Goal: Register for event/course

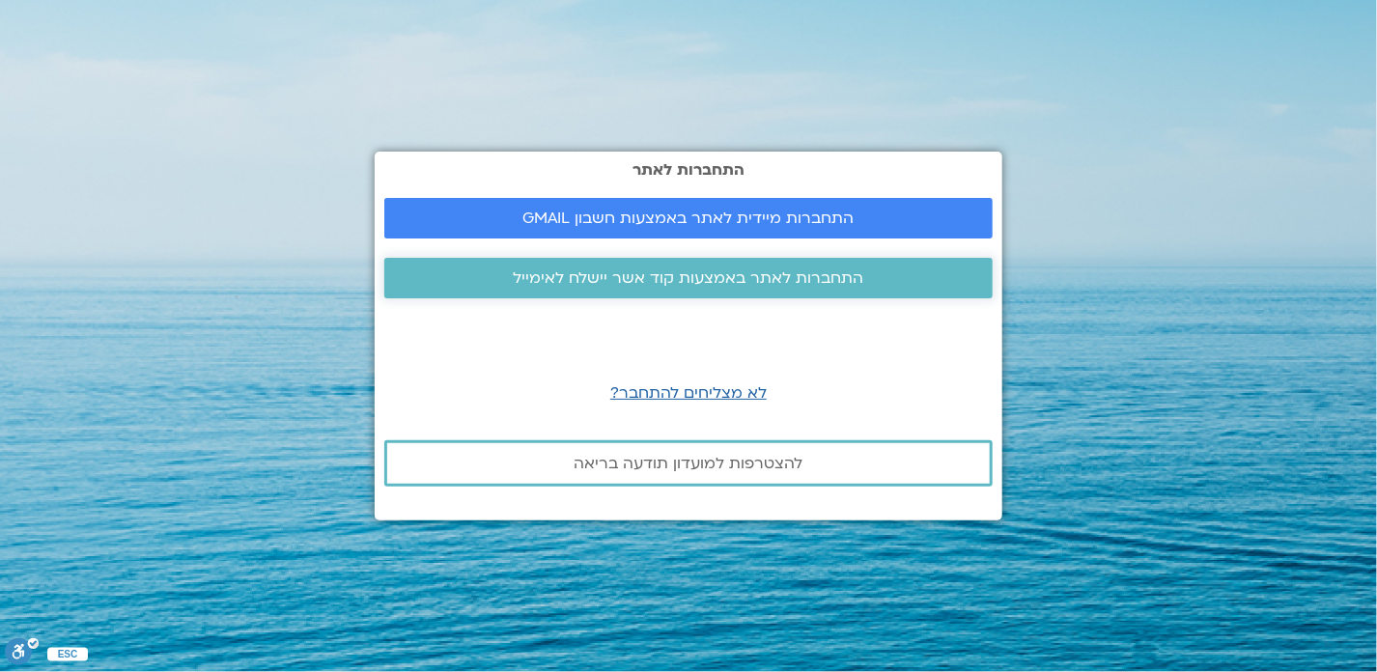
click at [893, 271] on span "התחברות לאתר באמצעות קוד אשר יישלח לאימייל" at bounding box center [689, 277] width 562 height 17
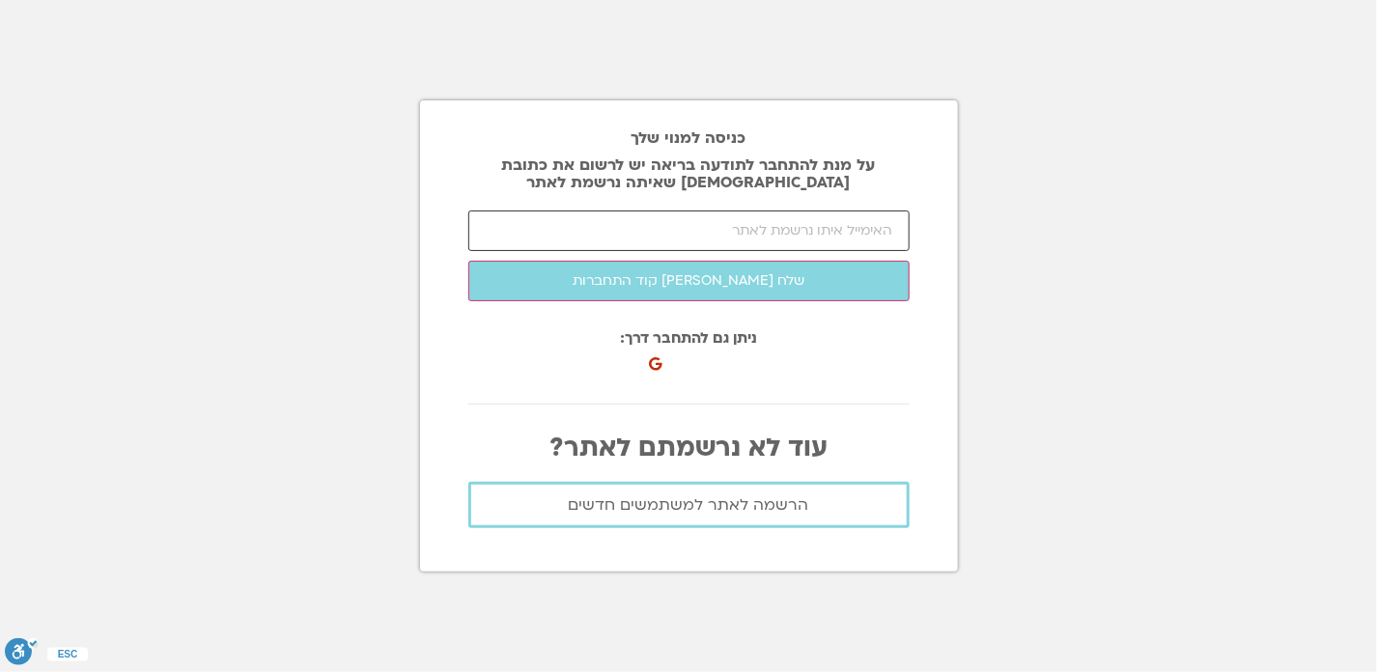
click at [881, 238] on input "email" at bounding box center [688, 231] width 441 height 41
type input "ח"
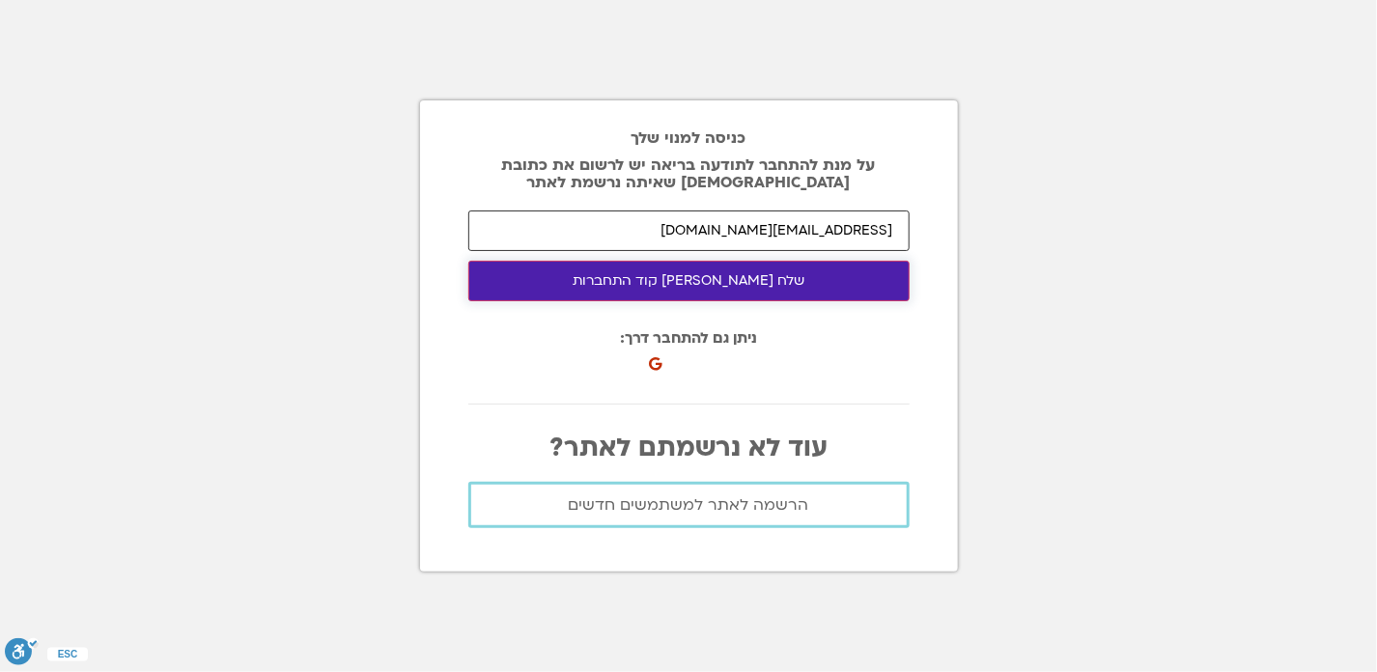
type input "jacobyhd@yahoo.ca"
click at [857, 295] on button "שלח לי קוד התחברות" at bounding box center [688, 281] width 441 height 41
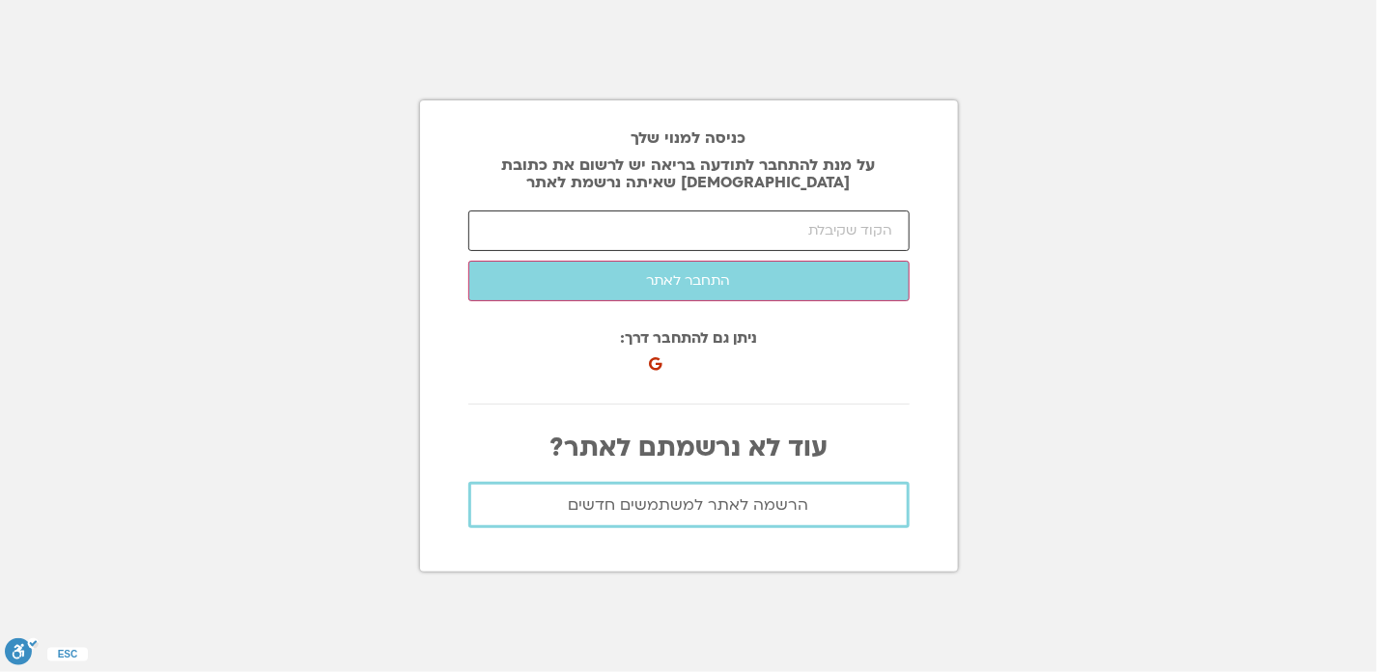
click at [740, 230] on input "number" at bounding box center [688, 231] width 441 height 41
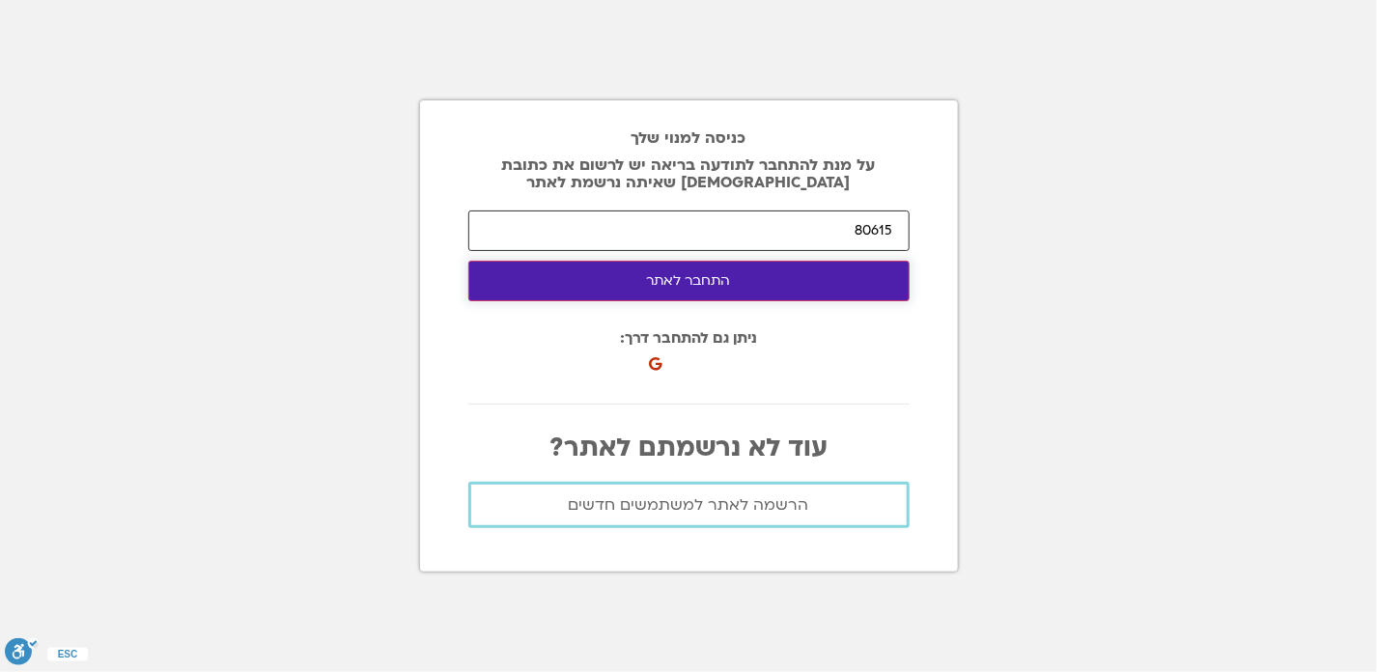
type input "80615"
click at [734, 291] on button "התחבר לאתר" at bounding box center [688, 281] width 441 height 41
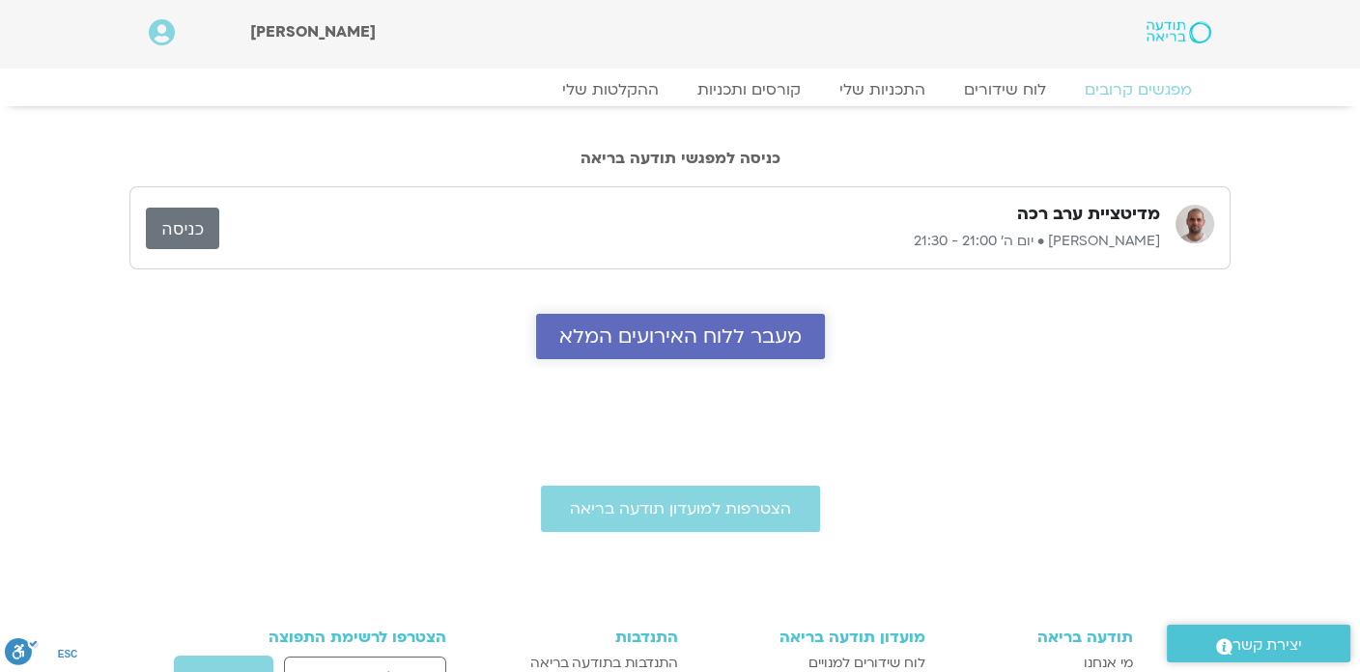
click at [743, 338] on span "מעבר ללוח האירועים המלא" at bounding box center [680, 336] width 242 height 22
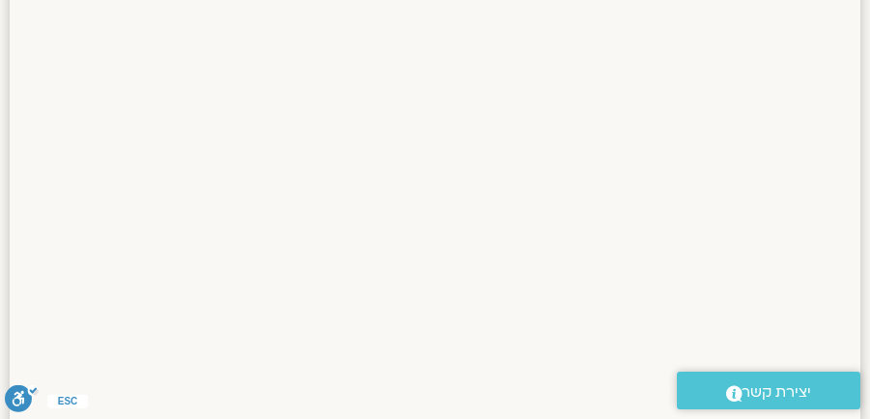
scroll to position [1344, 0]
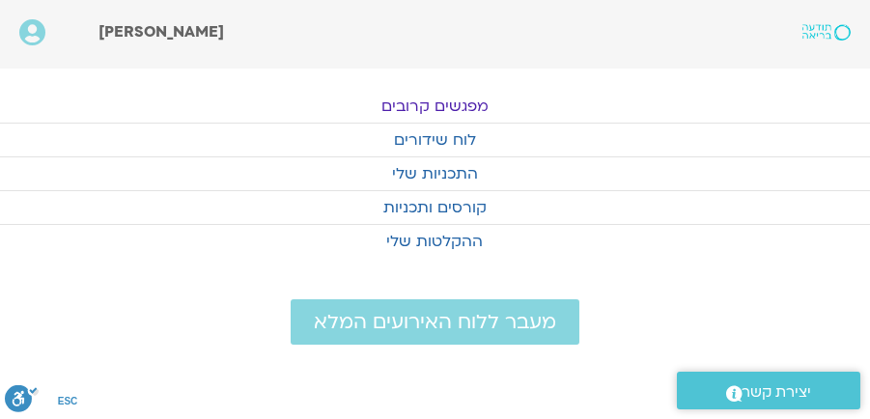
click at [476, 114] on link "מפגשים קרובים" at bounding box center [435, 106] width 870 height 33
click at [454, 104] on link "מפגשים קרובים" at bounding box center [435, 106] width 870 height 33
click at [457, 205] on link "קורסים ותכניות" at bounding box center [435, 207] width 870 height 33
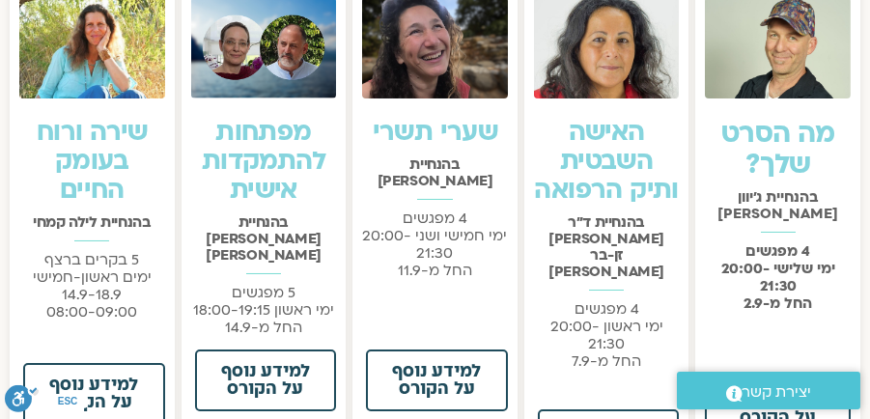
click at [450, 150] on link "שערי תשרי" at bounding box center [436, 132] width 126 height 35
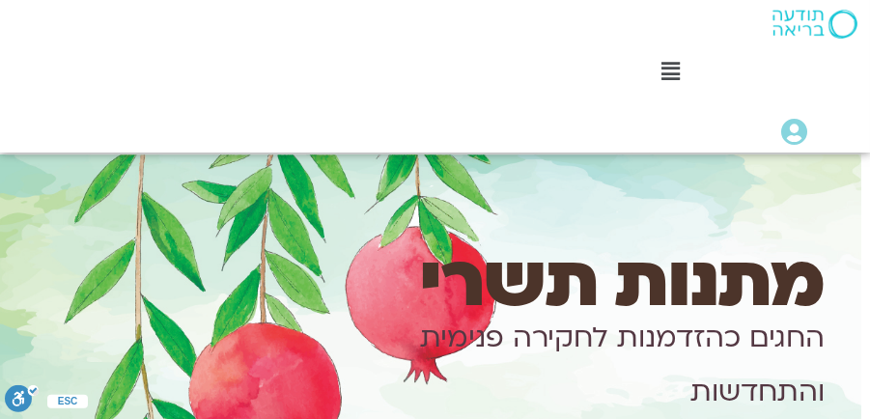
scroll to position [464, 0]
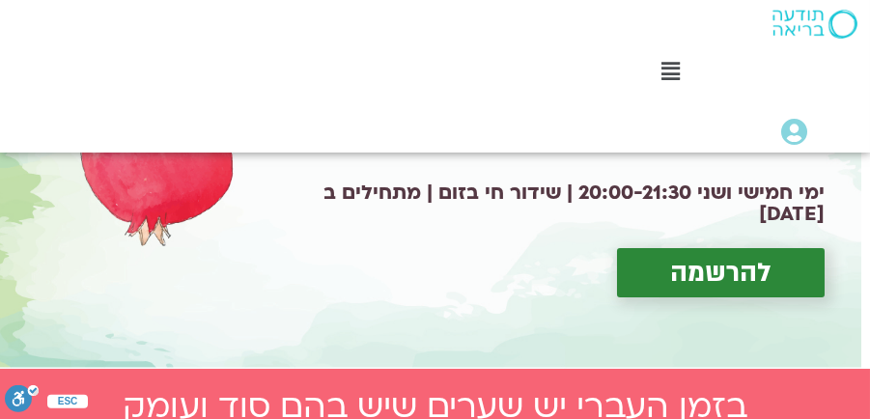
click at [726, 276] on span "להרשמה" at bounding box center [720, 273] width 101 height 30
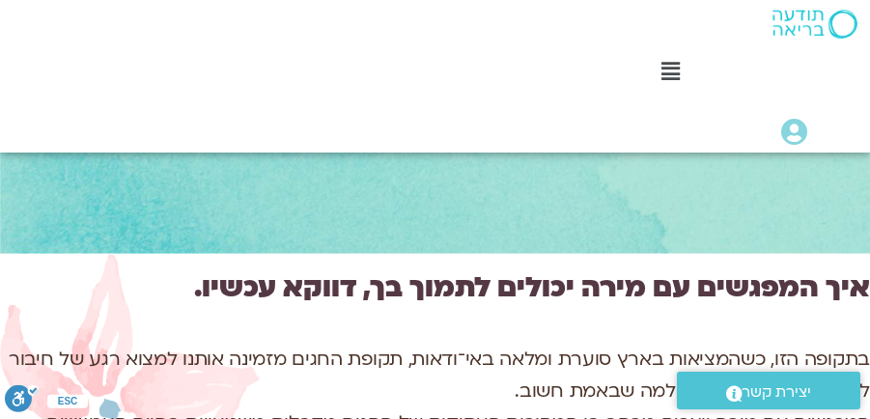
scroll to position [2911, 0]
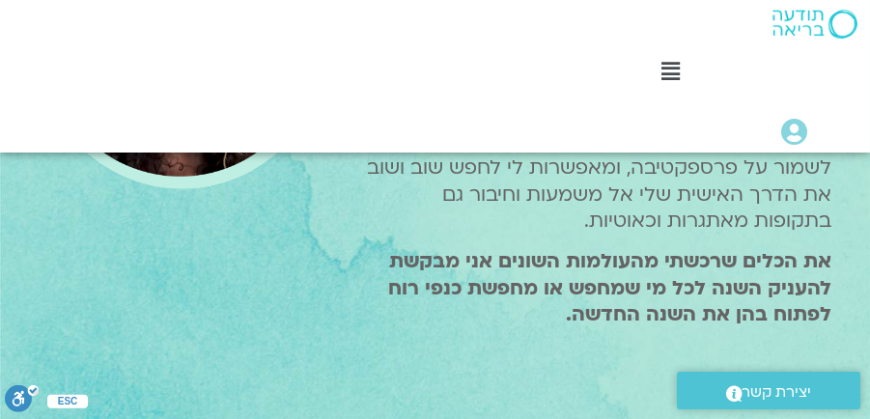
click at [674, 73] on icon at bounding box center [670, 71] width 18 height 21
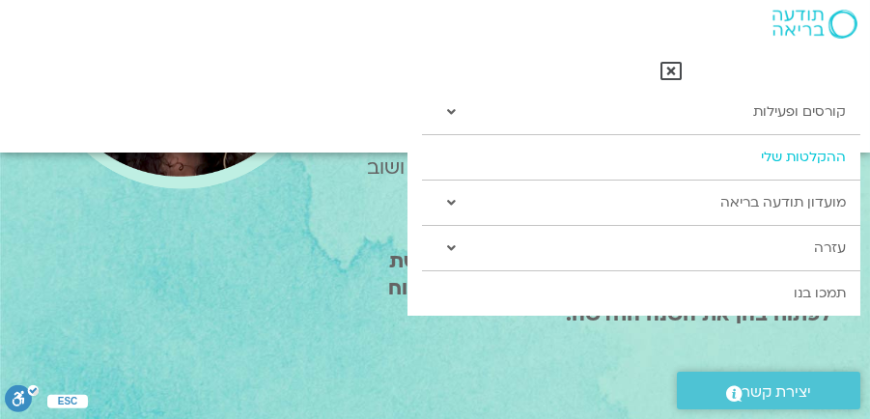
click at [765, 153] on link "ההקלטות שלי" at bounding box center [641, 157] width 438 height 44
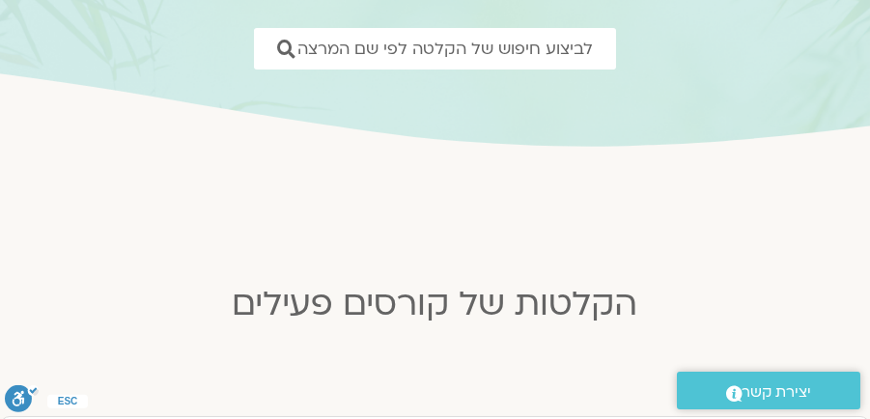
scroll to position [266, 0]
